Goal: Task Accomplishment & Management: Use online tool/utility

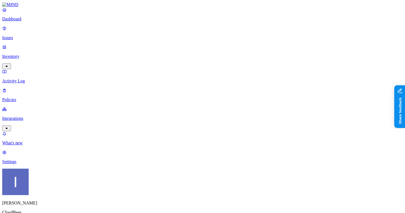
click at [21, 116] on p "Integrations" at bounding box center [202, 118] width 401 height 5
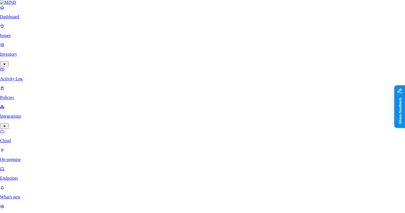
type input "custom"
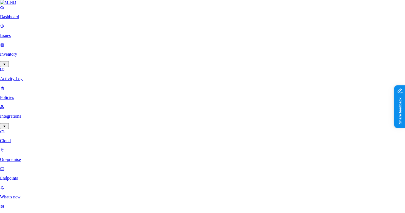
type input "test"
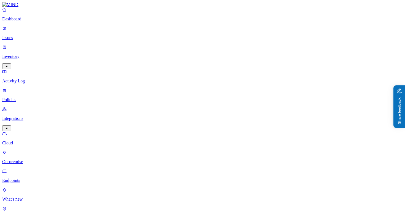
drag, startPoint x: 415, startPoint y: 133, endPoint x: 792, endPoint y: 234, distance: 390.5
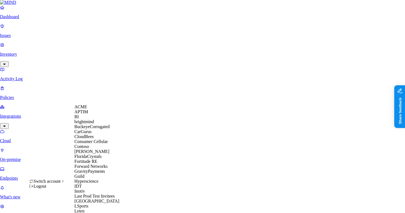
scroll to position [301, 0]
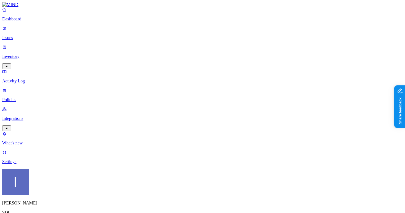
click at [26, 107] on link "Integrations" at bounding box center [202, 119] width 401 height 24
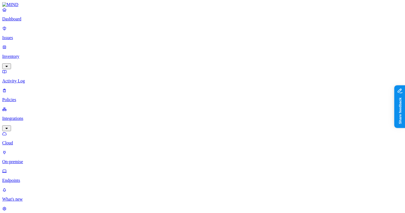
click at [27, 178] on p "Endpoints" at bounding box center [202, 180] width 401 height 5
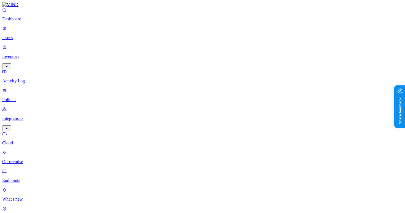
click at [53, 207] on html "Dashboard Issues Inventory Activity Log Policies Integrations Cloud On-premise …" at bounding box center [202, 189] width 405 height 379
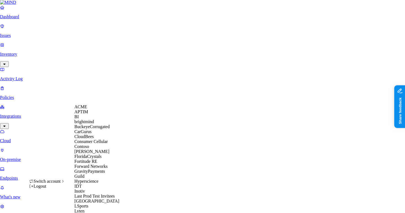
scroll to position [281, 0]
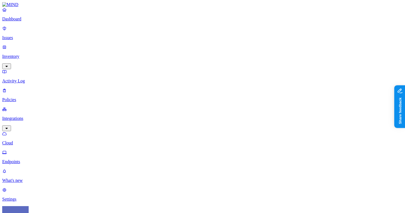
click at [42, 141] on p "Cloud" at bounding box center [202, 143] width 401 height 5
click at [40, 159] on p "Endpoints" at bounding box center [202, 161] width 401 height 5
click at [26, 197] on p "Settings" at bounding box center [202, 199] width 401 height 5
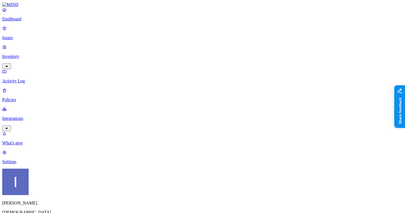
click at [48, 107] on link "Integrations" at bounding box center [202, 119] width 401 height 24
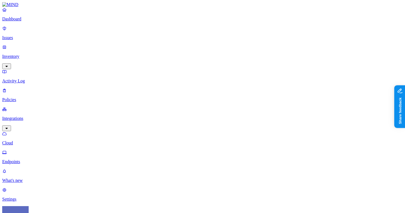
click at [46, 96] on nav "Dashboard Issues Inventory Activity Log Policies Integrations Cloud Endpoints W…" at bounding box center [202, 104] width 401 height 195
click at [48, 159] on p "Endpoints" at bounding box center [202, 161] width 401 height 5
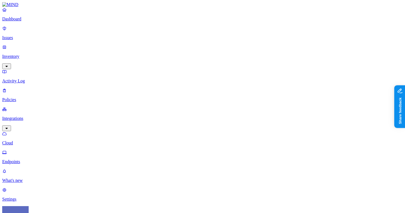
click at [23, 196] on nav "Dashboard Issues Inventory Activity Log Policies Integrations Cloud Endpoints W…" at bounding box center [202, 104] width 401 height 195
click at [26, 197] on p "Settings" at bounding box center [202, 199] width 401 height 5
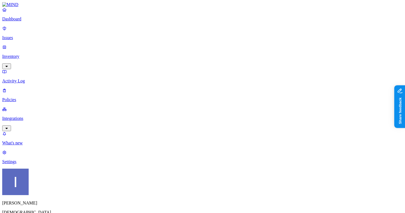
click at [25, 116] on p "Integrations" at bounding box center [202, 118] width 401 height 5
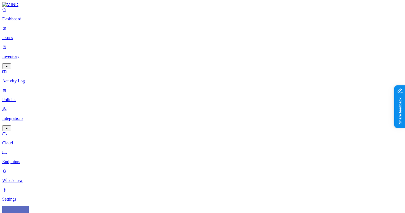
click at [11, 150] on link "Endpoints" at bounding box center [202, 157] width 401 height 14
